Goal: Navigation & Orientation: Find specific page/section

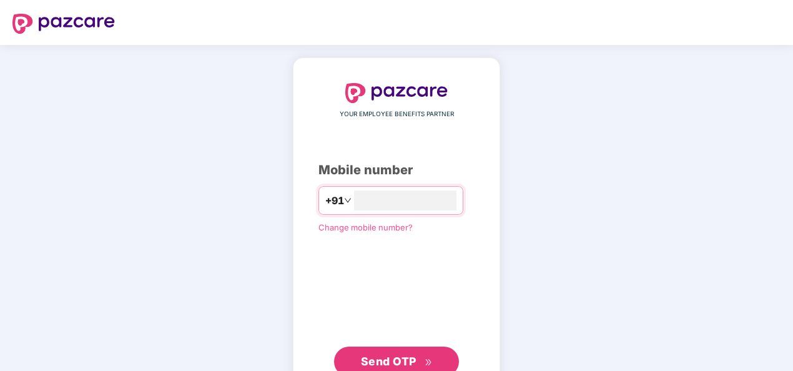
type input "**********"
click at [388, 355] on span "Send OTP" at bounding box center [389, 361] width 56 height 13
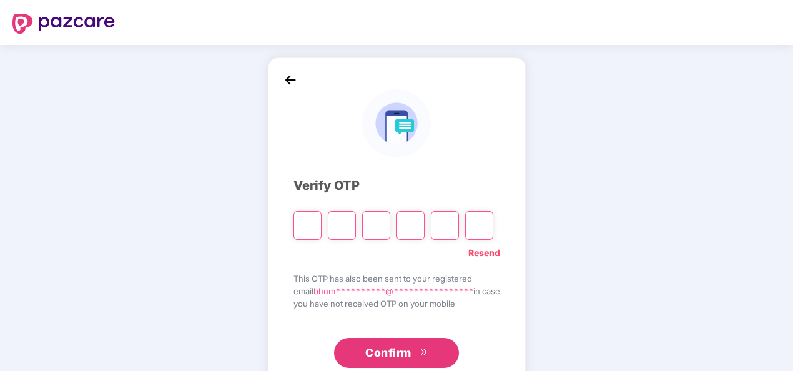
type input "*"
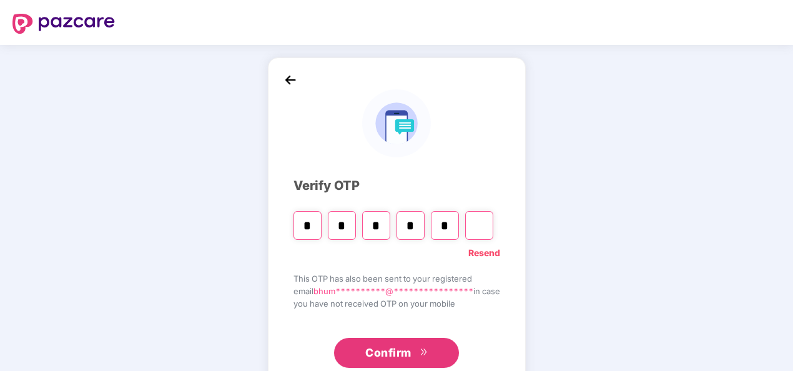
type input "*"
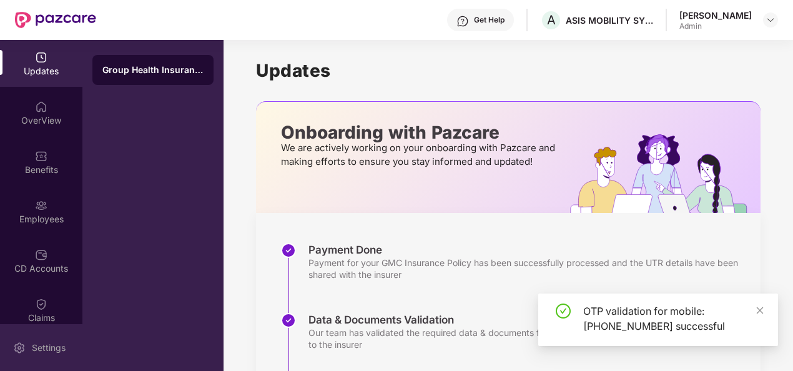
scroll to position [194, 0]
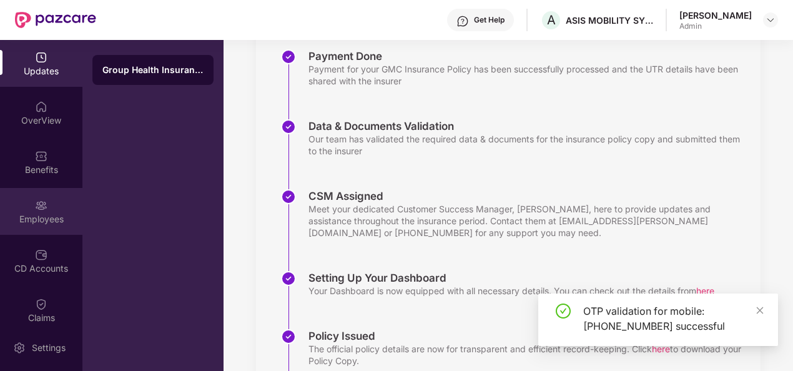
click at [44, 210] on img at bounding box center [41, 205] width 12 height 12
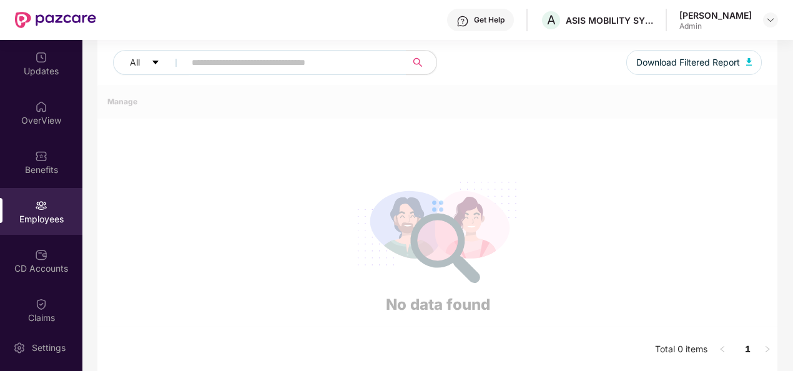
scroll to position [194, 0]
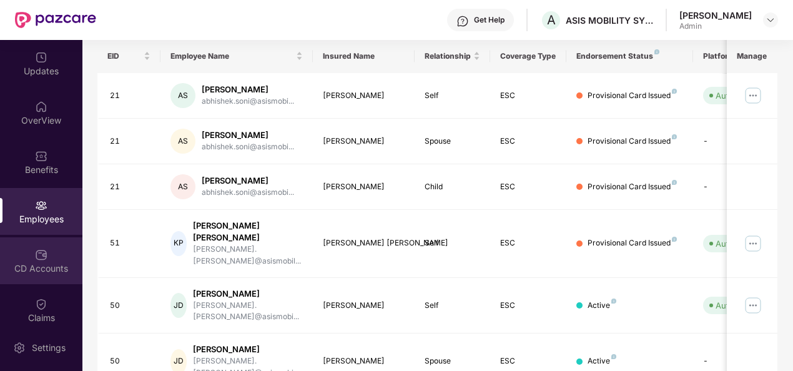
click at [27, 272] on div "CD Accounts" at bounding box center [41, 268] width 82 height 12
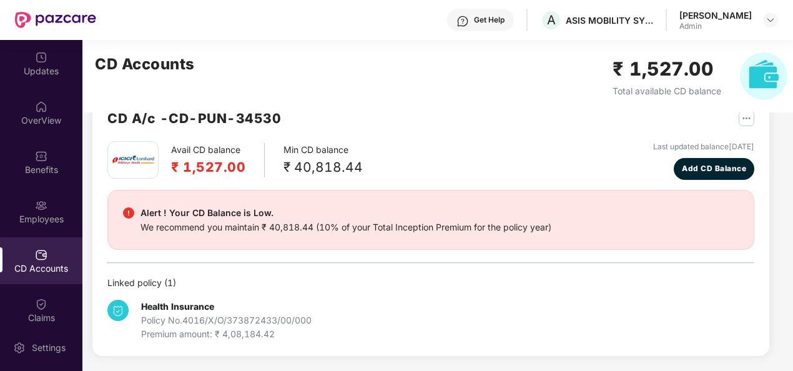
scroll to position [33, 0]
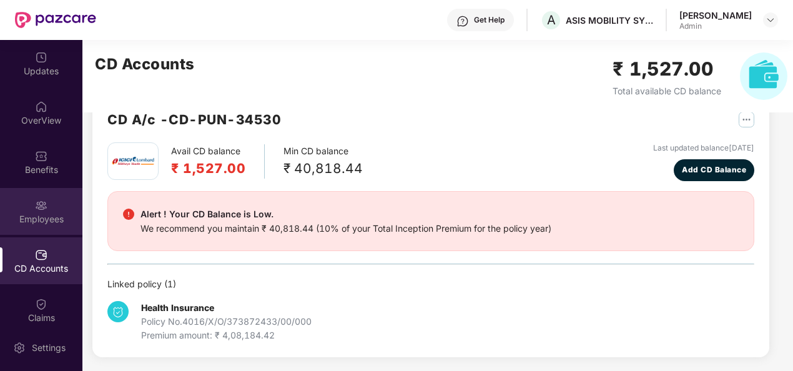
click at [45, 200] on img at bounding box center [41, 205] width 12 height 12
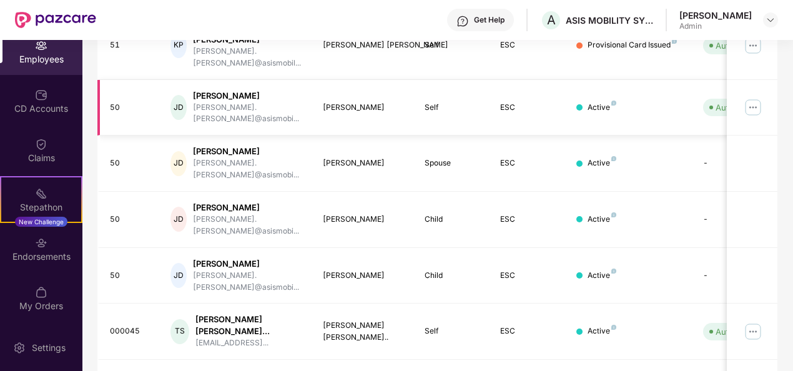
scroll to position [393, 0]
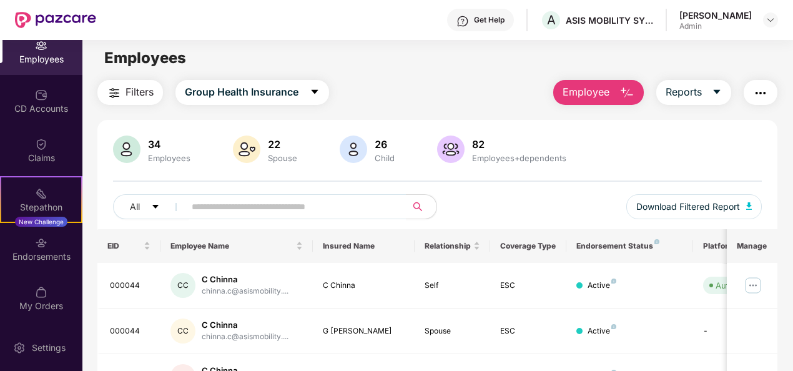
scroll to position [0, 0]
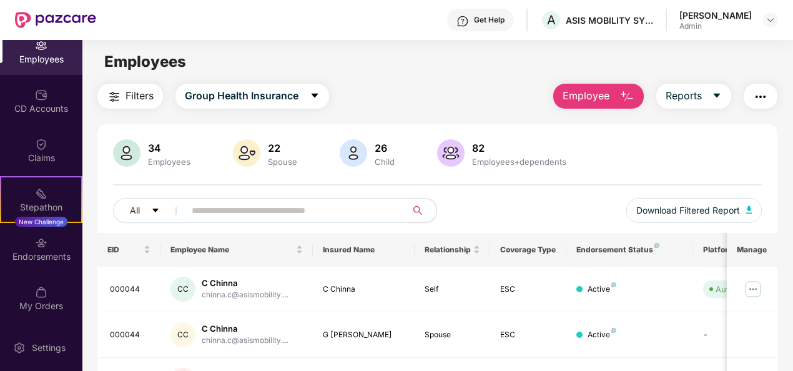
click at [163, 150] on div "34" at bounding box center [169, 148] width 47 height 12
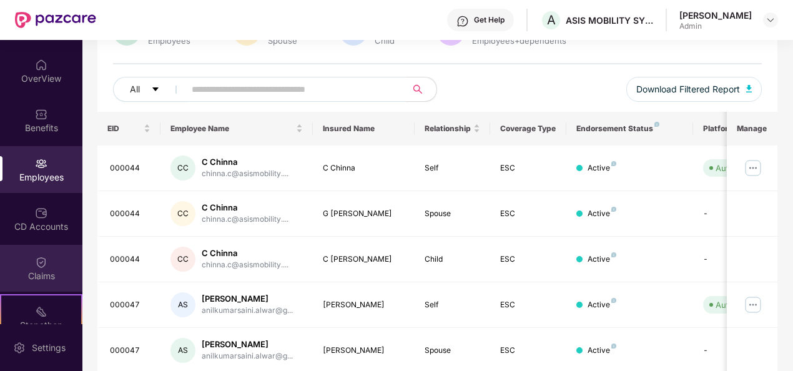
scroll to position [37, 0]
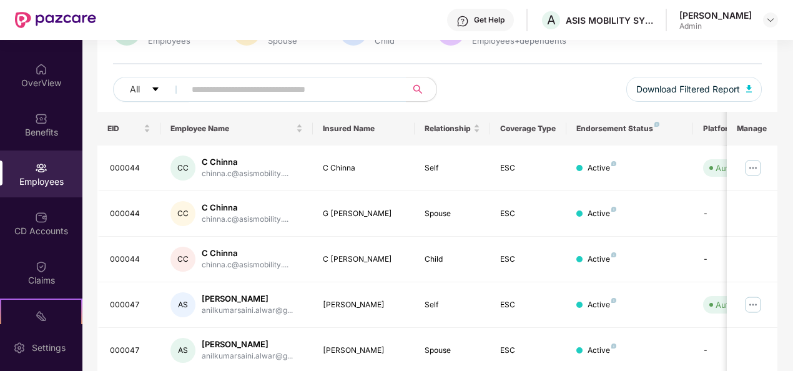
click at [51, 172] on div "Employees" at bounding box center [41, 174] width 82 height 47
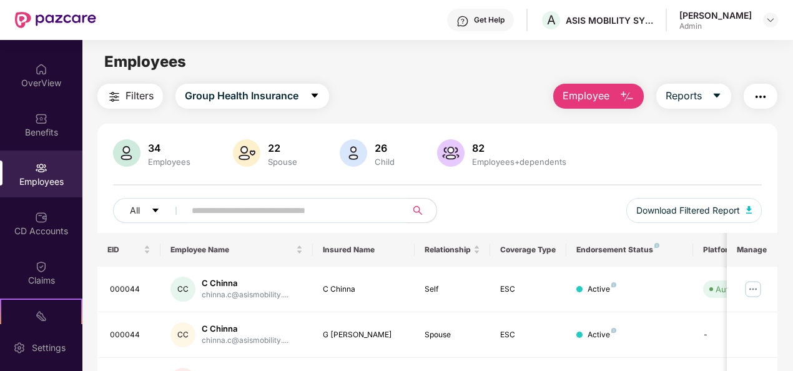
click at [29, 184] on div "Employees" at bounding box center [41, 182] width 82 height 12
click at [44, 229] on div "CD Accounts" at bounding box center [41, 231] width 82 height 12
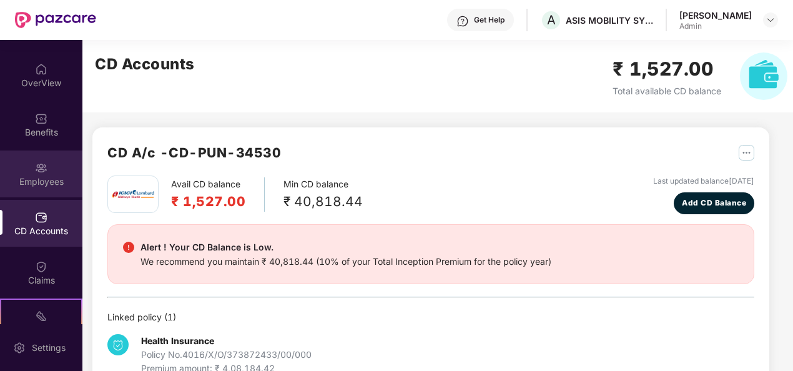
click at [44, 186] on div "Employees" at bounding box center [41, 182] width 82 height 12
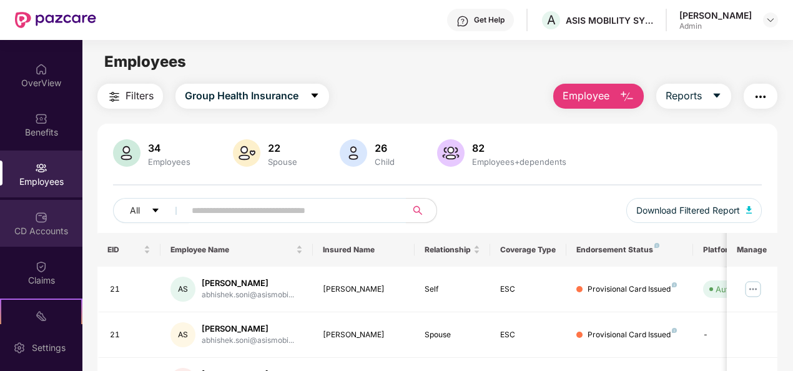
click at [21, 212] on div "CD Accounts" at bounding box center [41, 223] width 82 height 47
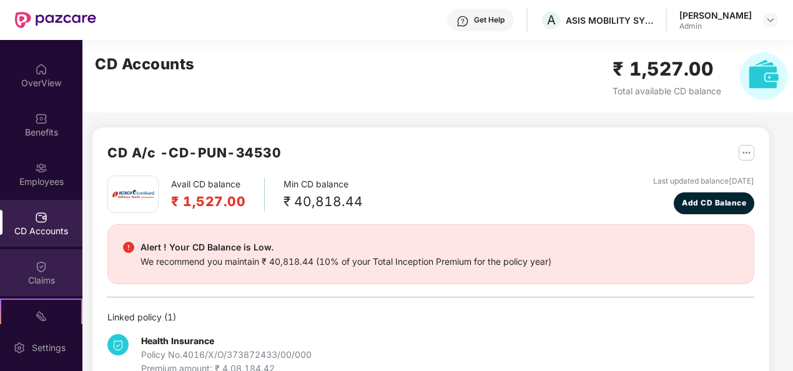
click at [39, 279] on div "Claims" at bounding box center [41, 280] width 82 height 12
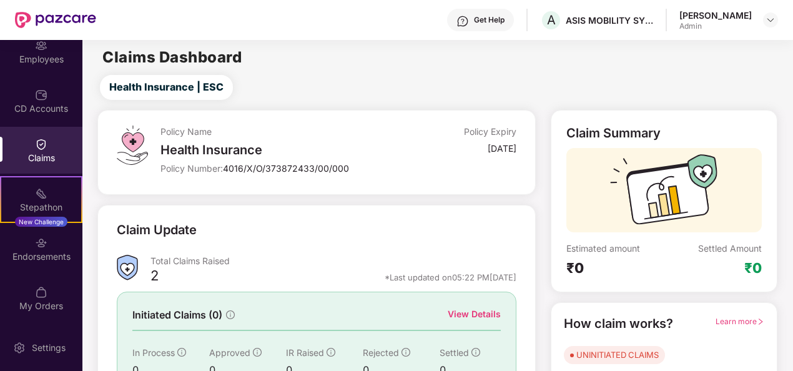
scroll to position [117, 0]
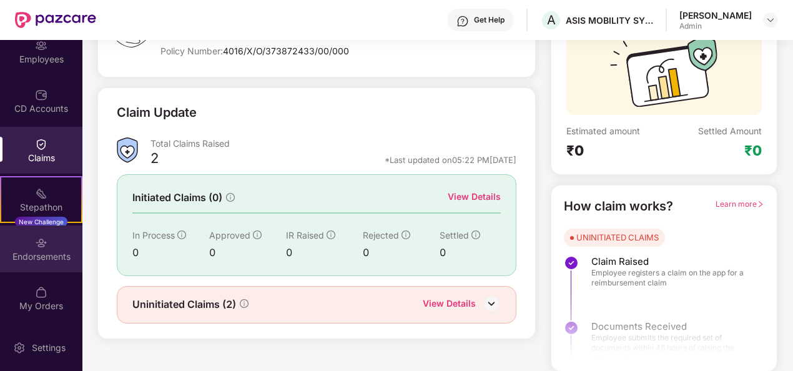
click at [37, 249] on img at bounding box center [41, 243] width 12 height 12
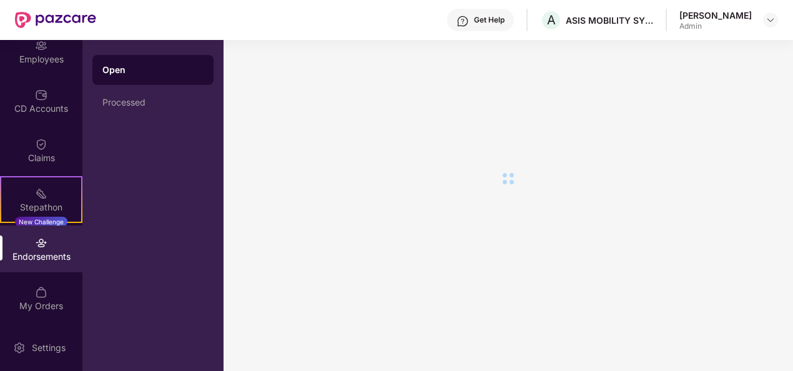
scroll to position [0, 0]
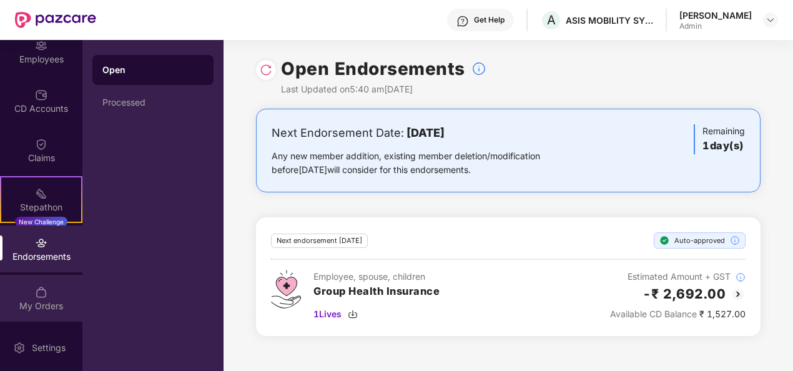
click at [45, 305] on div "My Orders" at bounding box center [41, 306] width 82 height 12
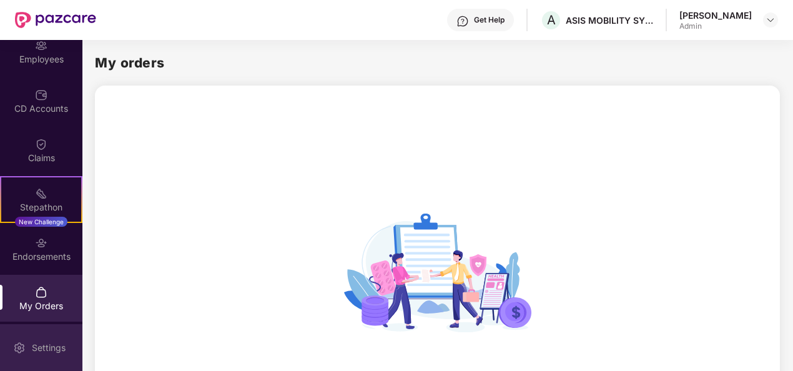
click at [41, 353] on div "Settings" at bounding box center [48, 348] width 41 height 12
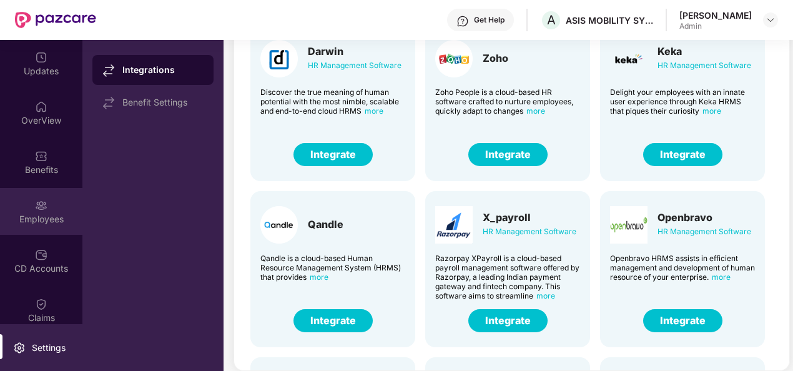
click at [47, 209] on div "Employees" at bounding box center [41, 211] width 82 height 47
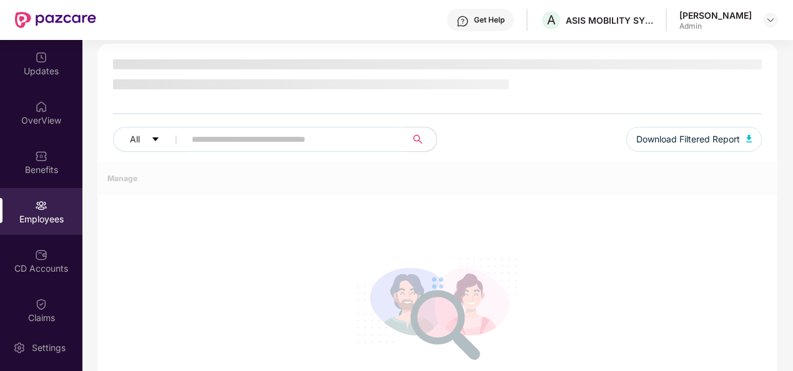
scroll to position [80, 0]
